Goal: Transaction & Acquisition: Purchase product/service

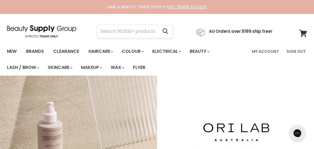
click at [124, 29] on input "Search" at bounding box center [128, 31] width 60 height 13
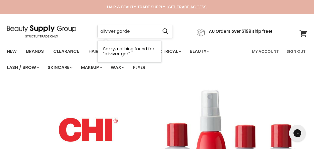
type input "oliviver garden"
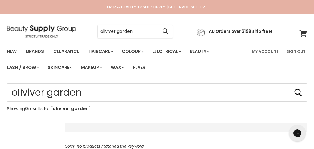
drag, startPoint x: 134, startPoint y: 32, endPoint x: 75, endPoint y: 36, distance: 59.0
click at [80, 34] on div "oliviver garden Cancel AU Orders over $199 ship free!" at bounding box center [140, 31] width 266 height 13
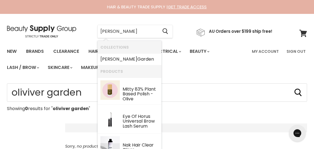
type input "[PERSON_NAME]"
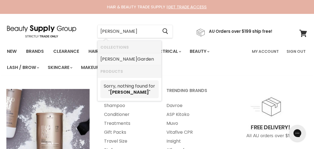
click at [135, 59] on link "Olivia Garden" at bounding box center [129, 59] width 58 height 9
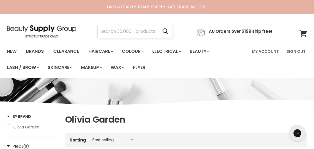
click at [125, 30] on input "Search" at bounding box center [128, 31] width 60 height 13
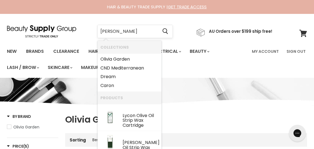
type input "oliver garden"
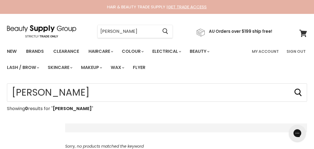
drag, startPoint x: 132, startPoint y: 31, endPoint x: 83, endPoint y: 34, distance: 49.2
click at [89, 32] on div "oliver garden Cancel" at bounding box center [135, 31] width 104 height 13
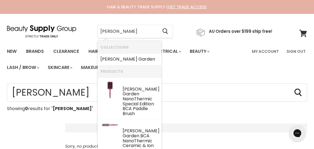
type input "olivia gardden"
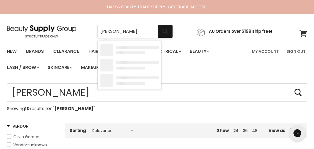
type input "olivia garden"
click at [168, 33] on icon "Search" at bounding box center [166, 32] width 6 height 6
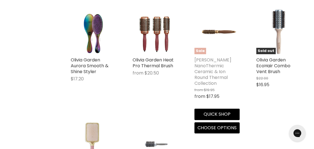
scroll to position [250, 0]
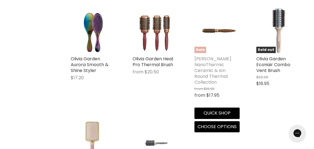
click at [214, 64] on link "[PERSON_NAME] NanoThermic Ceramic & Ion Round Thermal Collection" at bounding box center [213, 71] width 37 height 30
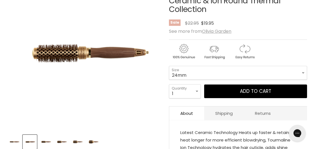
scroll to position [111, 0]
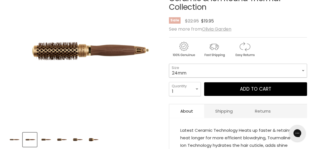
click at [193, 64] on select "18mm 24mm 34mm 44mm 54mm 64mm" at bounding box center [238, 71] width 138 height 14
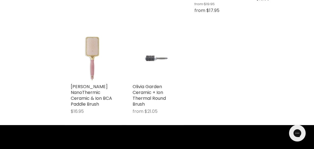
scroll to position [335, 0]
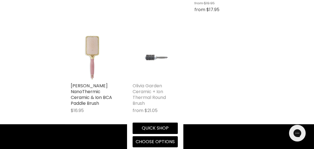
click at [160, 88] on link "Olivia Garden Ceramic + Ion Thermal Round Brush" at bounding box center [149, 94] width 33 height 24
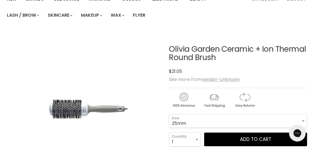
scroll to position [83, 0]
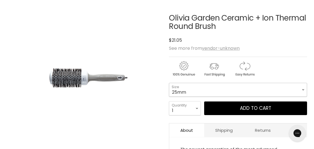
click at [186, 89] on select "25mm 35mm 45mm 55mm 65mm" at bounding box center [238, 90] width 138 height 14
click at [177, 65] on img "Main content" at bounding box center [183, 68] width 29 height 17
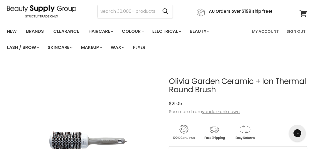
scroll to position [27, 0]
